Goal: Task Accomplishment & Management: Manage account settings

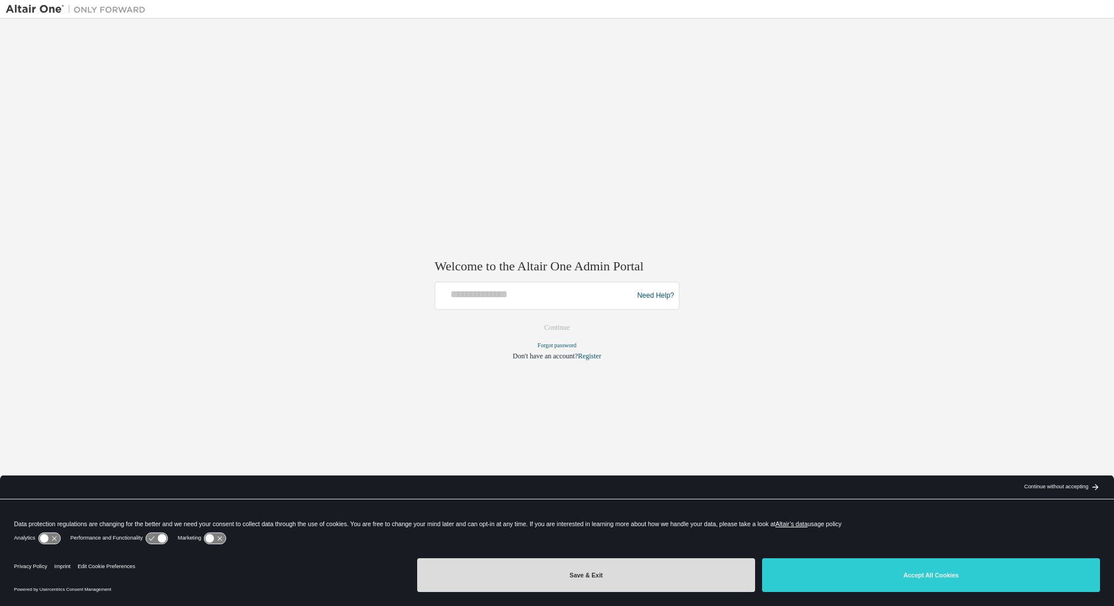
click at [449, 566] on button "Save & Exit" at bounding box center [586, 575] width 338 height 34
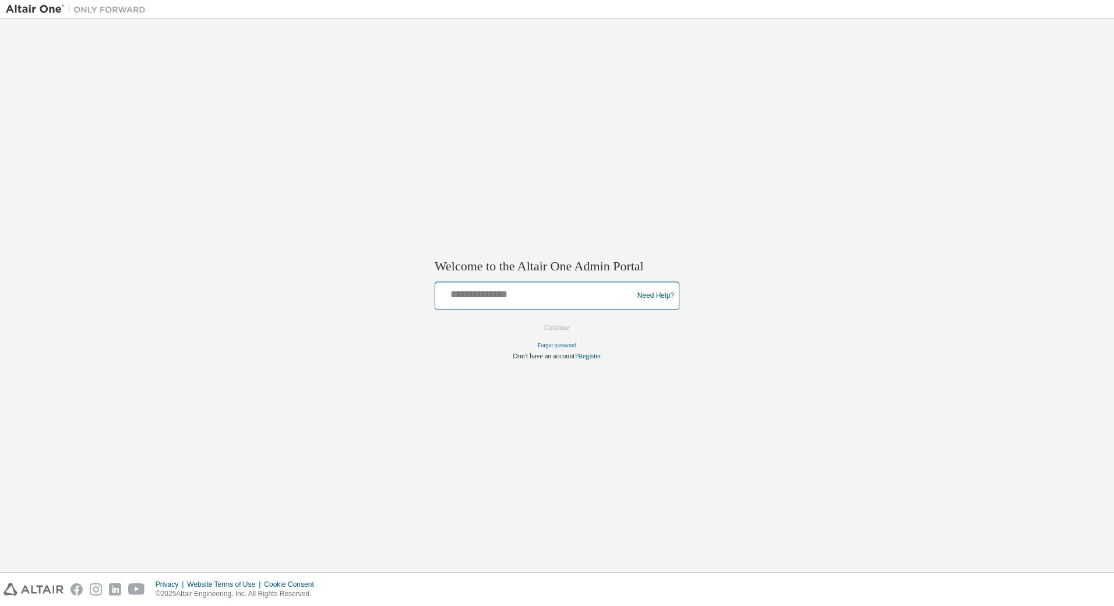
click at [499, 299] on input "text" at bounding box center [536, 293] width 192 height 17
type input "**********"
click at [559, 321] on button "Continue" at bounding box center [557, 327] width 50 height 17
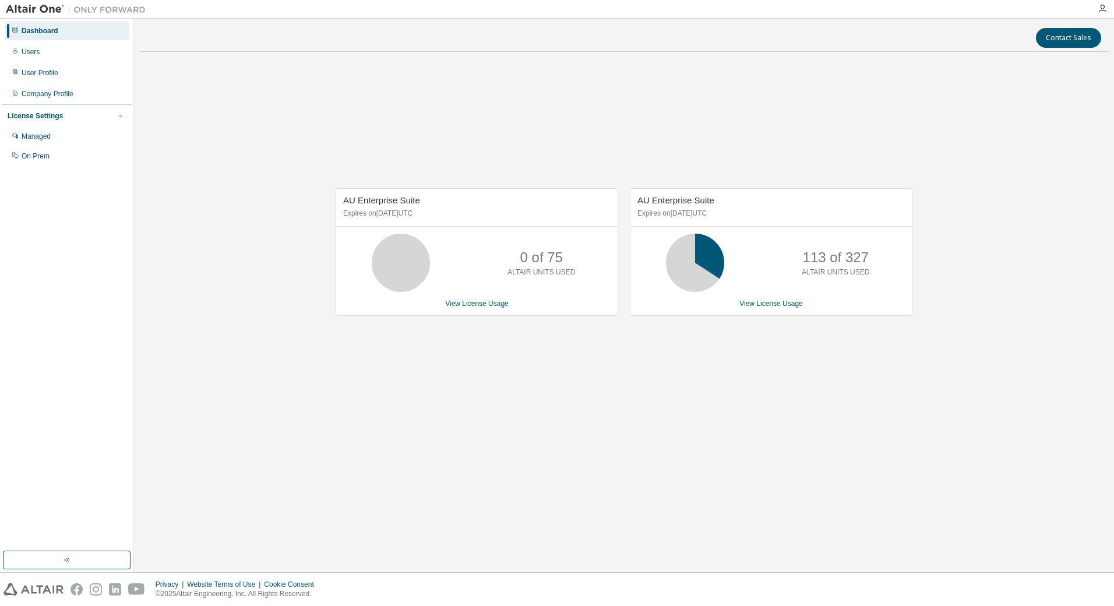
click at [565, 239] on div "0 of 75 ALTAIR UNITS USED" at bounding box center [541, 263] width 93 height 58
click at [700, 248] on icon at bounding box center [695, 262] width 29 height 29
